Goal: Transaction & Acquisition: Purchase product/service

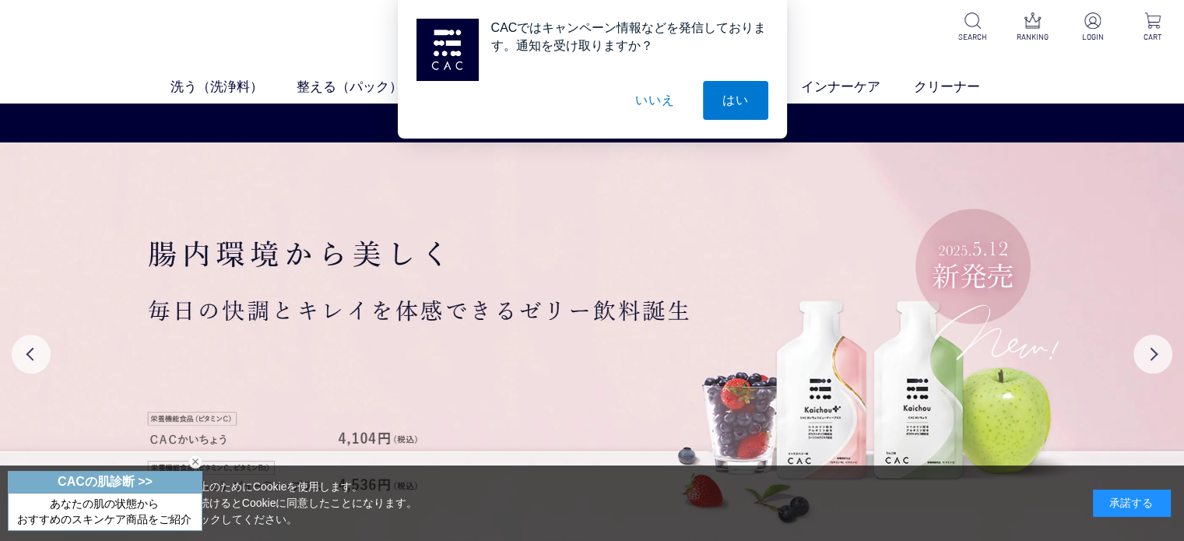
click at [742, 105] on button "はい" at bounding box center [735, 100] width 65 height 39
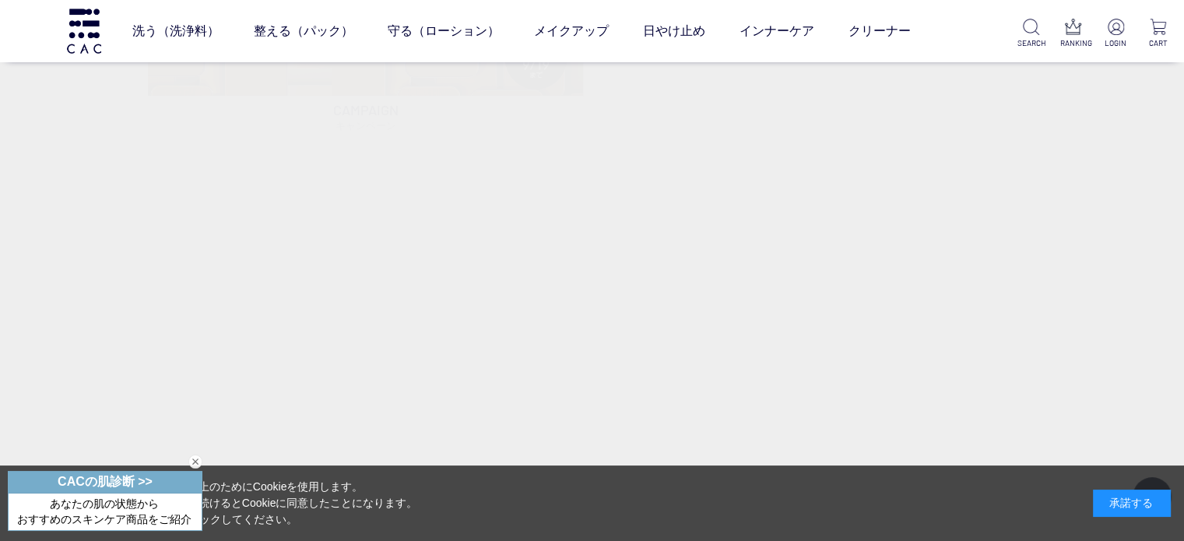
scroll to position [778, 0]
